Goal: Transaction & Acquisition: Subscribe to service/newsletter

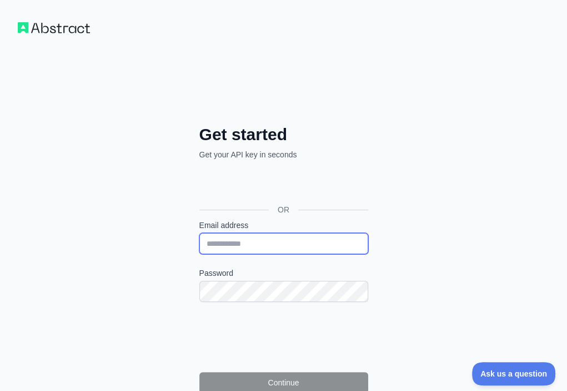
click at [199, 233] on input "Email address" at bounding box center [283, 243] width 169 height 21
paste input "**********"
type input "**********"
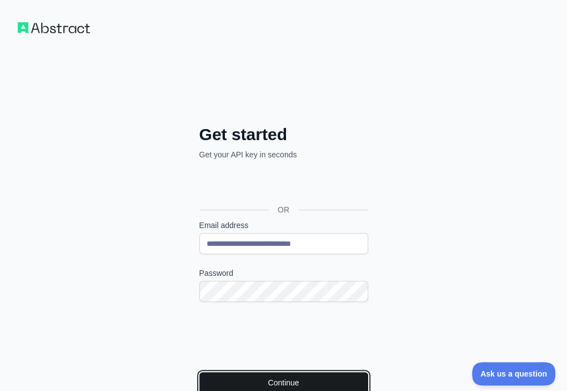
click at [199, 372] on button "Continue" at bounding box center [283, 382] width 169 height 21
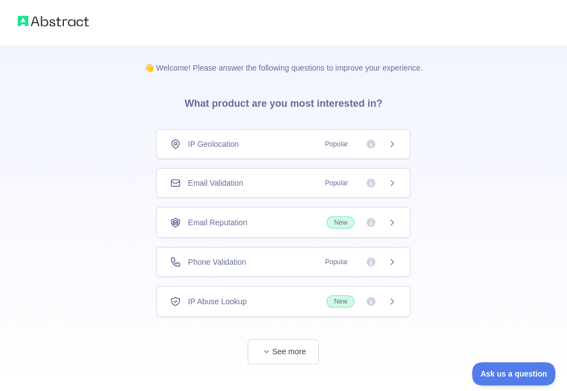
click at [286, 177] on div "Email Validation Popular" at bounding box center [283, 182] width 227 height 11
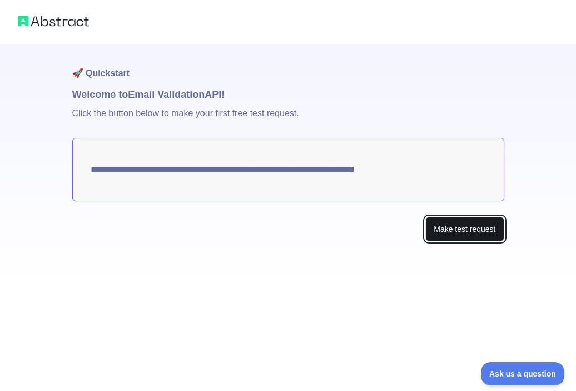
click at [475, 226] on button "Make test request" at bounding box center [464, 229] width 78 height 25
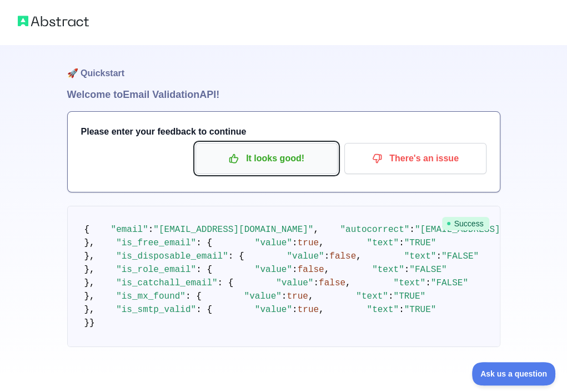
click at [312, 164] on p "It looks good!" at bounding box center [267, 158] width 126 height 19
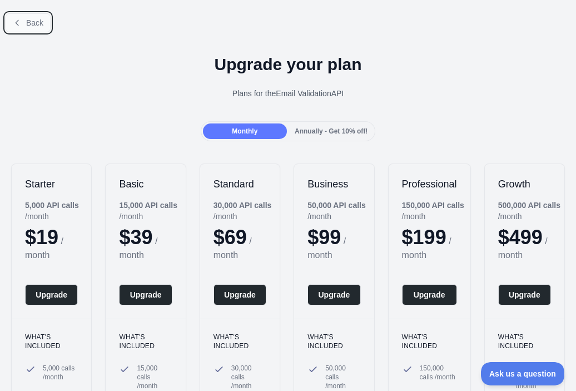
click at [19, 23] on icon at bounding box center [17, 22] width 9 height 9
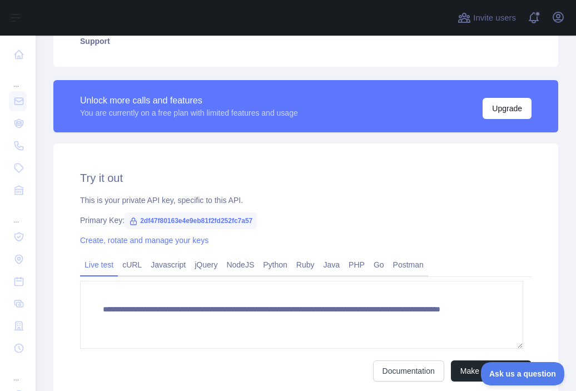
scroll to position [333, 0]
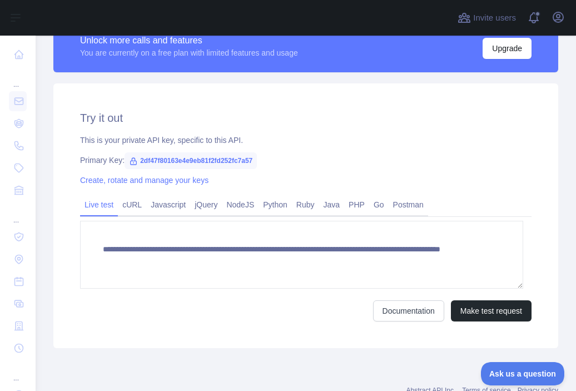
click at [226, 161] on span "2df47f80163e4e9eb81f2fd252fc7a57" at bounding box center [190, 160] width 132 height 17
copy span "2df47f80163e4e9eb81f2fd252fc7a57"
